Goal: Use online tool/utility: Utilize a website feature to perform a specific function

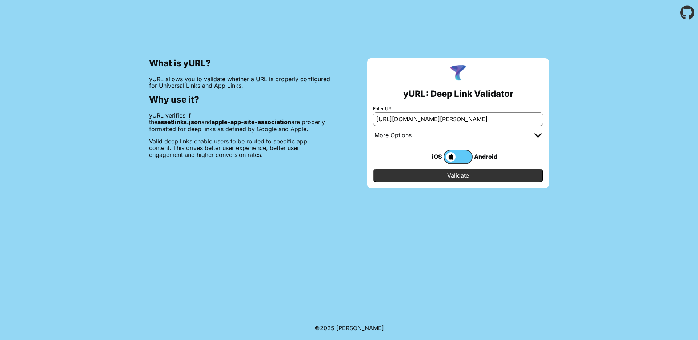
scroll to position [0, 57]
drag, startPoint x: 428, startPoint y: 119, endPoint x: 597, endPoint y: 121, distance: 168.7
click at [593, 122] on div "What is yURL? yURL allows you to validate whether a URL is properly configured …" at bounding box center [349, 110] width 698 height 170
type input "[URL][DOMAIN_NAME][PERSON_NAME]"
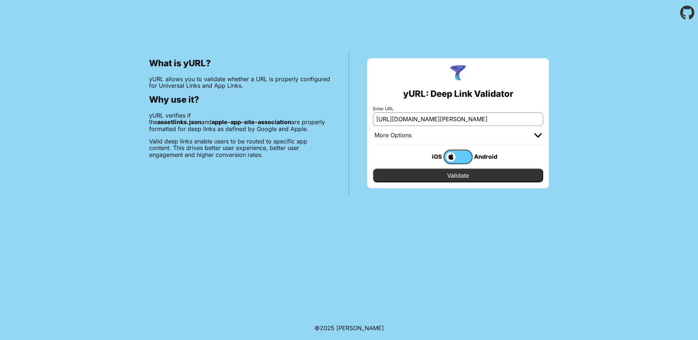
click at [470, 179] on input "Validate" at bounding box center [458, 175] width 170 height 14
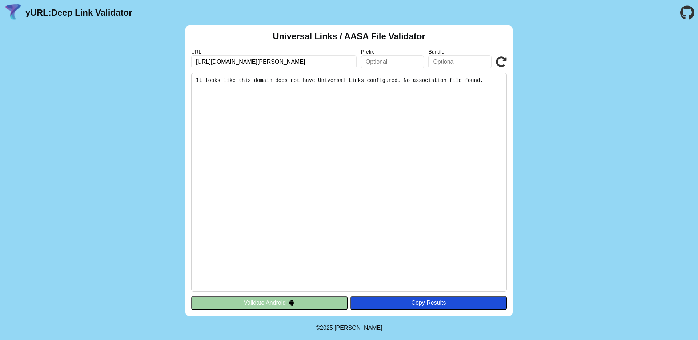
drag, startPoint x: 213, startPoint y: 61, endPoint x: 164, endPoint y: 63, distance: 49.1
click at [164, 63] on div "Universal Links / AASA File Validator URL https://registration-ui.kube.cfi-dev.…" at bounding box center [349, 170] width 698 height 290
type input "registration-ui.kube.cfi-dev.tech"
click at [334, 303] on button "Validate Android" at bounding box center [269, 303] width 156 height 14
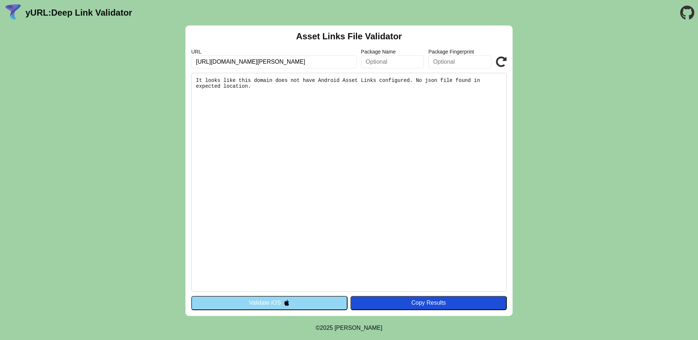
click at [284, 301] on img at bounding box center [287, 302] width 6 height 6
